Goal: Task Accomplishment & Management: Manage account settings

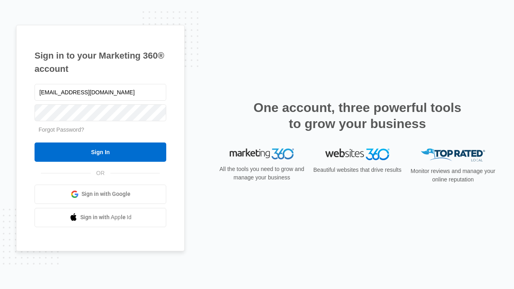
type input "[EMAIL_ADDRESS][DOMAIN_NAME]"
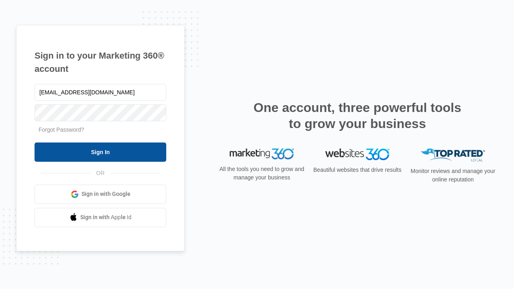
click at [100, 152] on input "Sign In" at bounding box center [101, 152] width 132 height 19
